Goal: Information Seeking & Learning: Learn about a topic

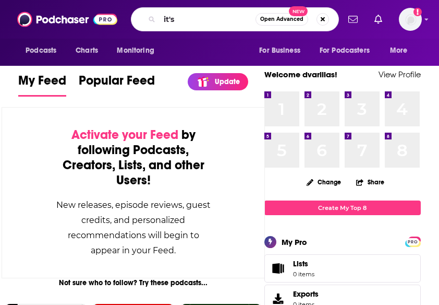
type input "it's"
click at [176, 15] on input "it's" at bounding box center [208, 19] width 96 height 17
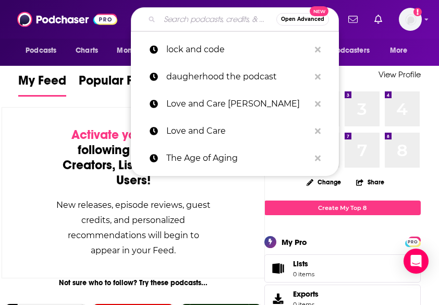
paste input ": If It's Not One Thing It's [PERSON_NAME]"
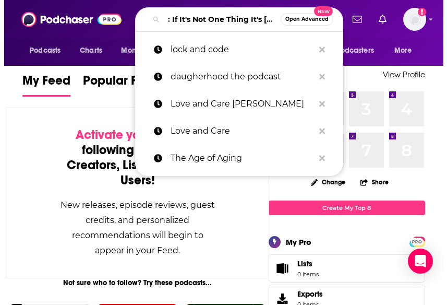
scroll to position [0, 35]
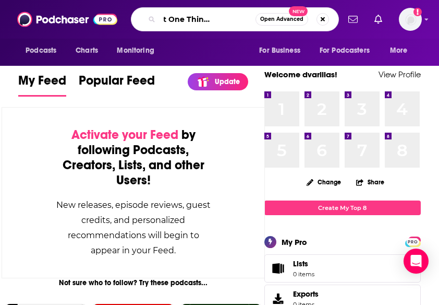
type input ": If It's Not One Thing It's [PERSON_NAME]"
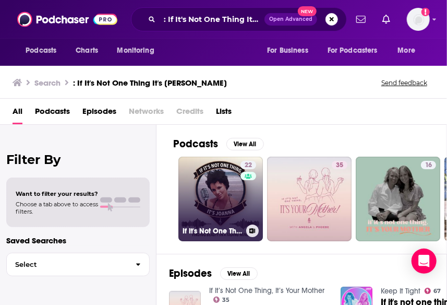
click at [241, 209] on div "22" at bounding box center [249, 193] width 18 height 64
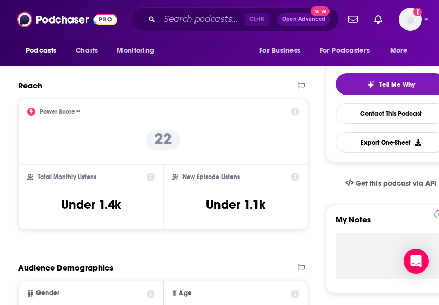
scroll to position [206, 0]
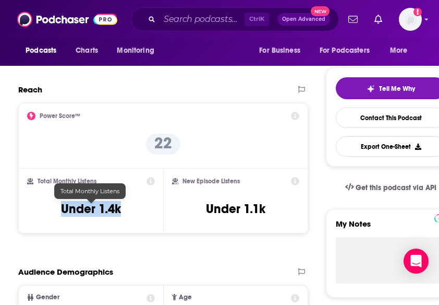
drag, startPoint x: 128, startPoint y: 211, endPoint x: 49, endPoint y: 215, distance: 79.4
click at [49, 215] on div "Total Monthly Listens Under 1.4k" at bounding box center [91, 201] width 128 height 48
copy h3 "Under 1.4k"
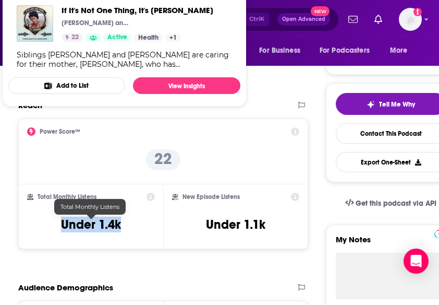
scroll to position [194, 0]
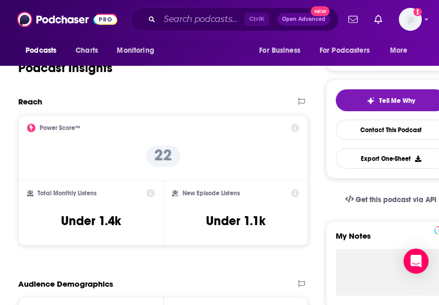
click at [297, 129] on icon at bounding box center [295, 128] width 8 height 8
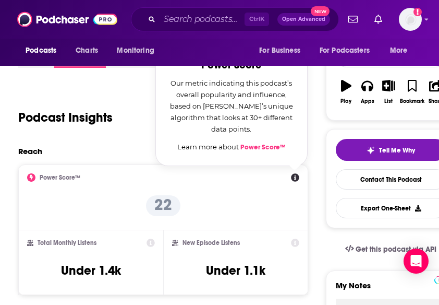
scroll to position [132, 0]
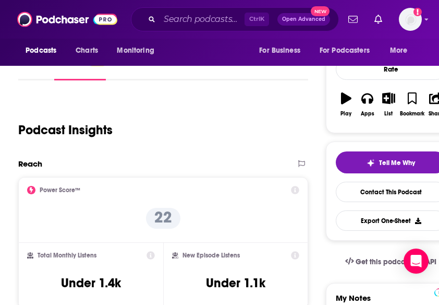
click at [121, 161] on div "Reach" at bounding box center [152, 164] width 269 height 10
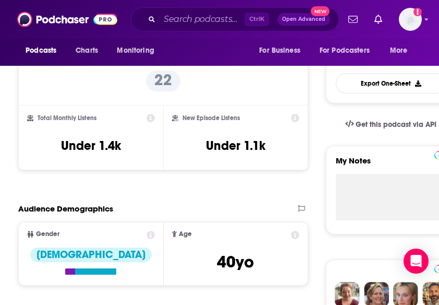
scroll to position [282, 0]
